Goal: Navigation & Orientation: Find specific page/section

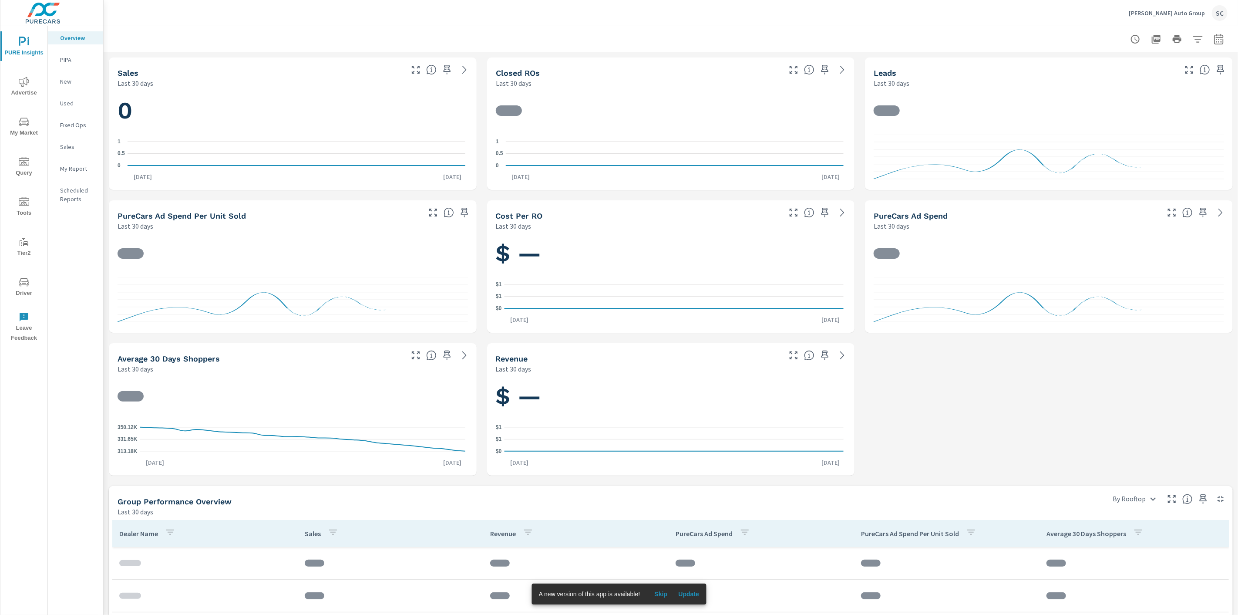
click at [1217, 10] on div "SC" at bounding box center [1220, 13] width 16 height 16
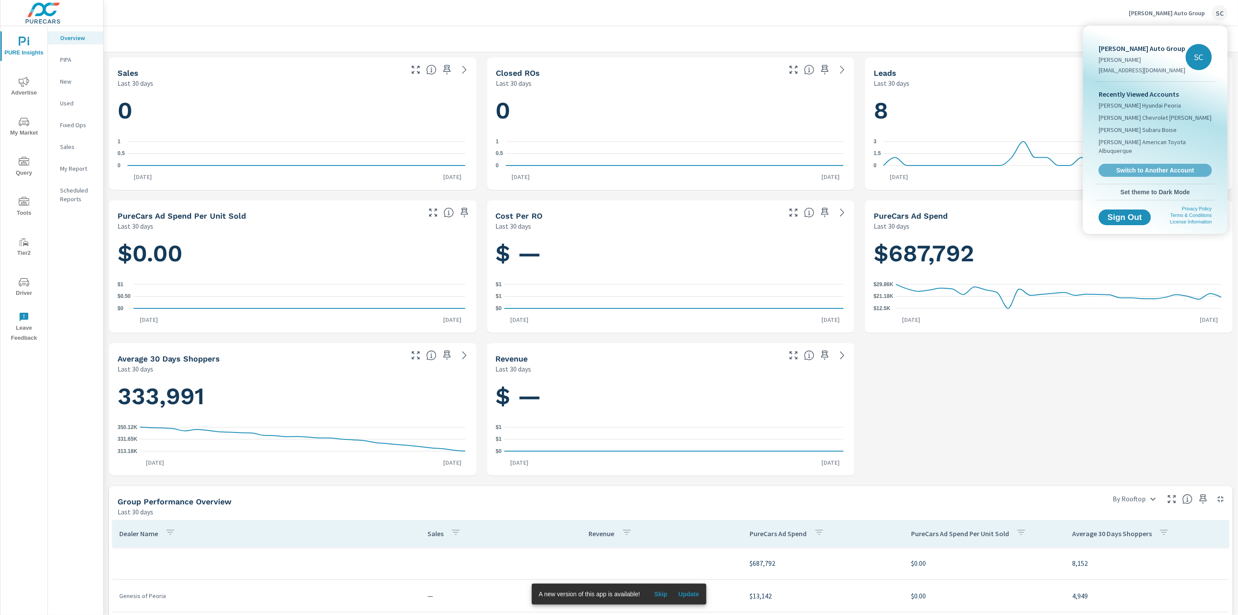
click at [1190, 173] on span "Switch to Another Account" at bounding box center [1156, 170] width 104 height 8
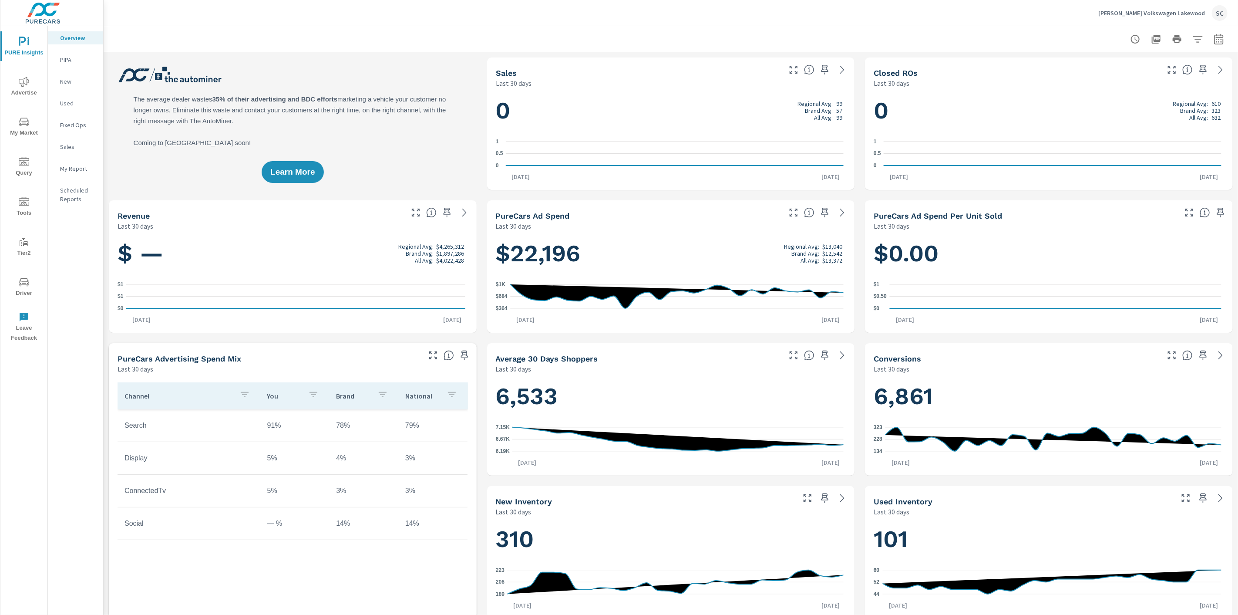
click at [33, 293] on span "Driver" at bounding box center [24, 287] width 42 height 21
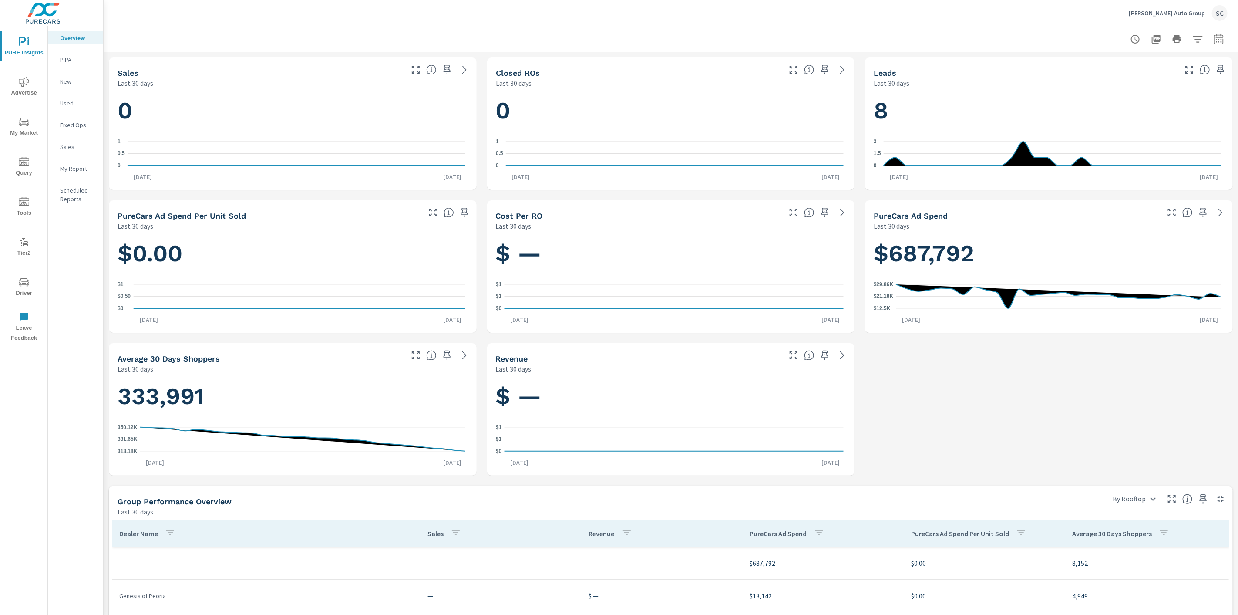
click at [1222, 14] on div "SC" at bounding box center [1220, 13] width 16 height 16
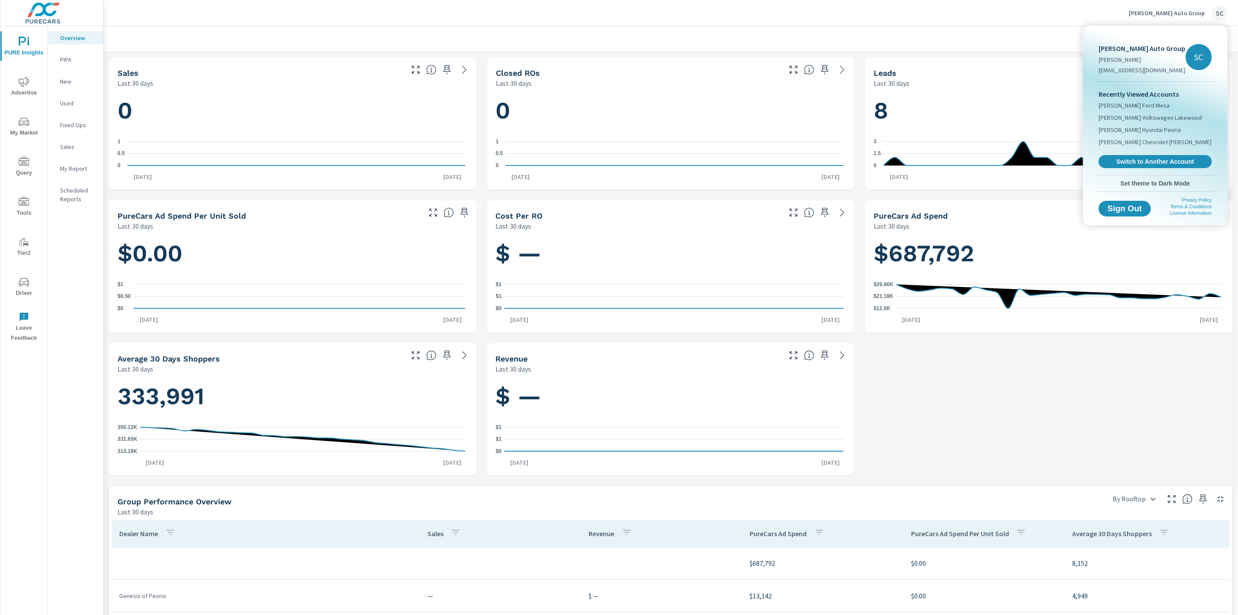
click at [1109, 156] on link "Switch to Another Account" at bounding box center [1155, 161] width 113 height 13
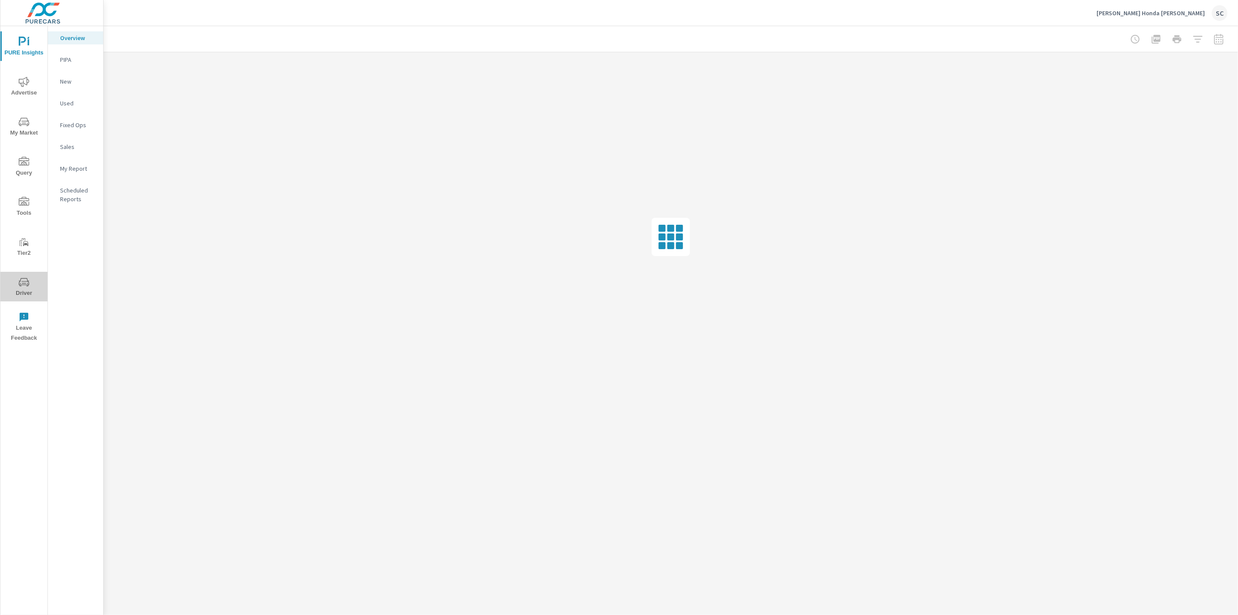
drag, startPoint x: 34, startPoint y: 283, endPoint x: 38, endPoint y: 281, distance: 5.5
click at [35, 283] on span "Driver" at bounding box center [24, 287] width 42 height 21
